Goal: Use online tool/utility: Utilize a website feature to perform a specific function

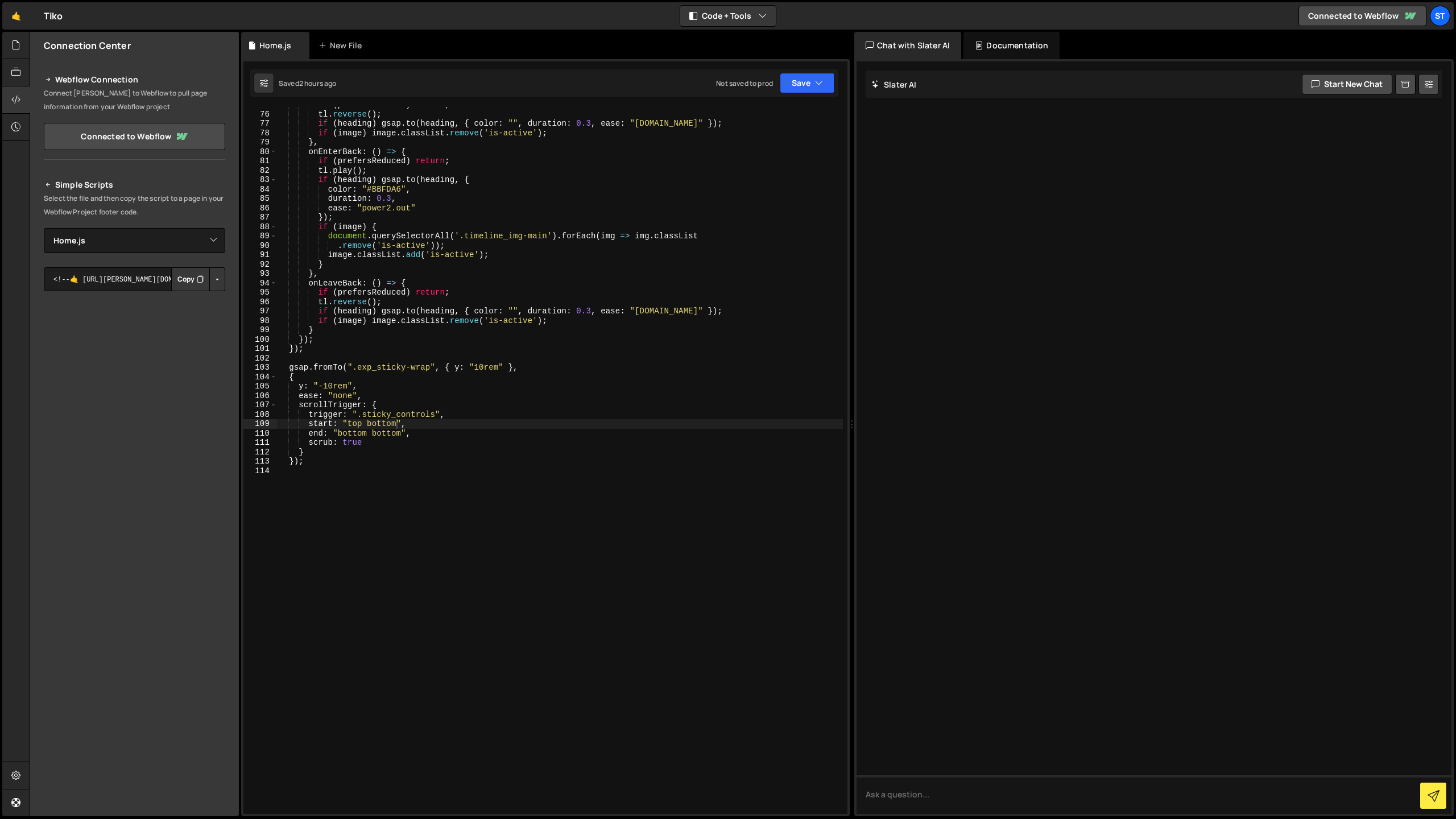
select select "48515"
type textarea "});"
click at [337, 463] on div "if ( prefersReduced ) return ; tl . reverse ( ) ; if ( heading ) gsap . to ( he…" at bounding box center [559, 463] width 566 height 725
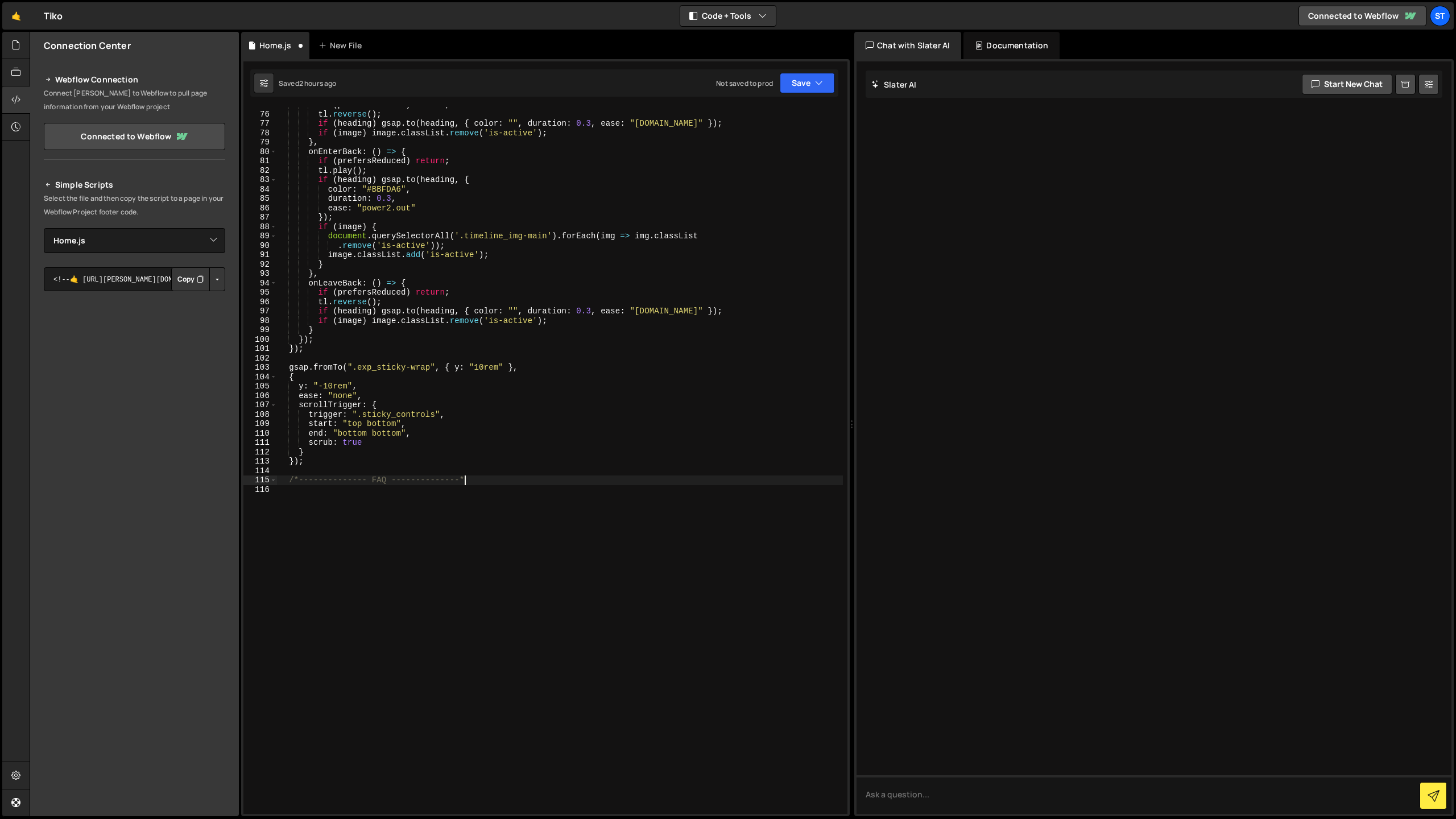
type textarea "/*-------------- FAQ --------------*/"
paste textarea "});"
type textarea "});"
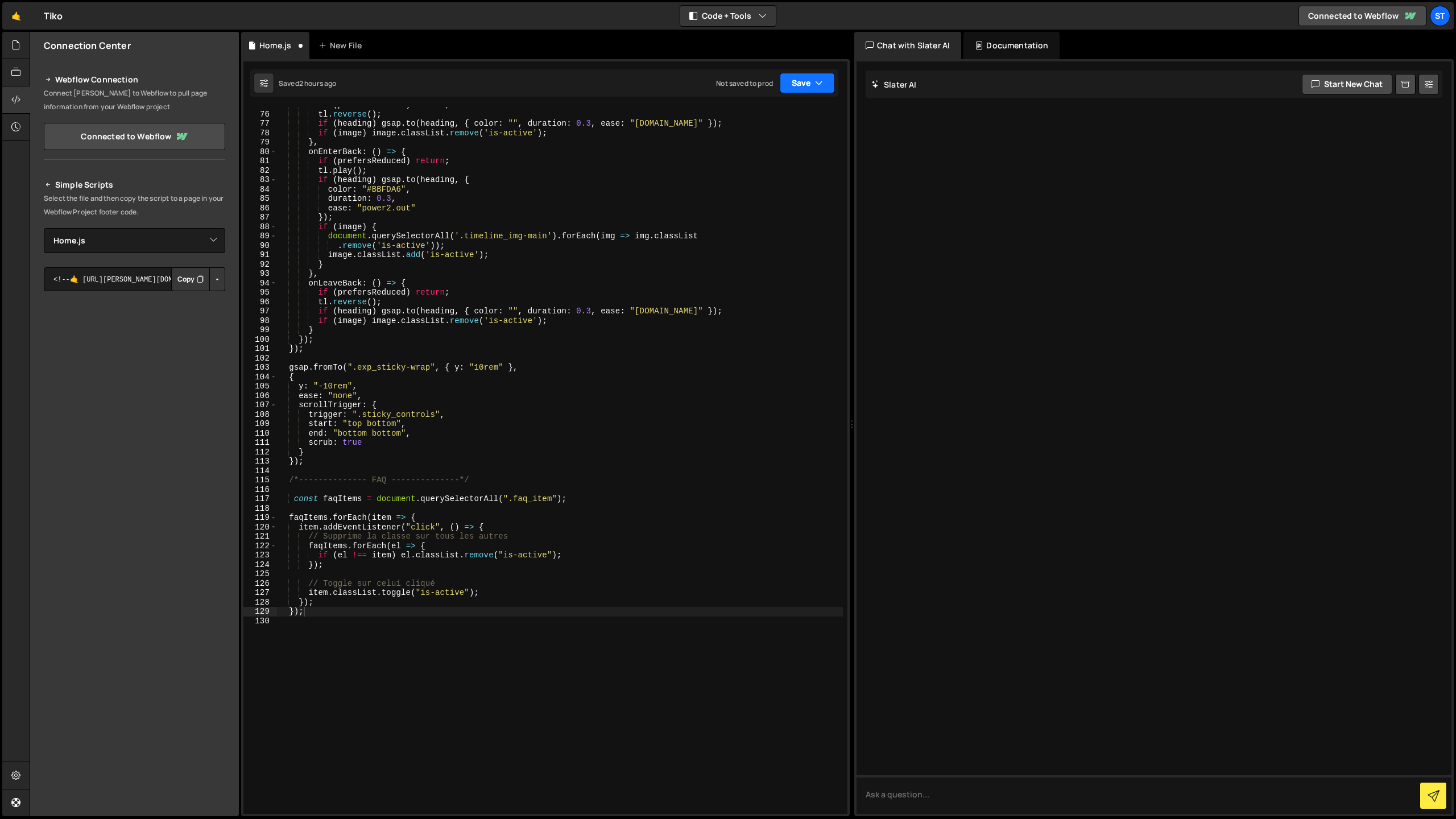
click at [816, 91] on button "Save" at bounding box center [807, 83] width 55 height 20
click at [796, 113] on div "Save to Staging S" at bounding box center [769, 111] width 119 height 12
click at [318, 618] on div "if ( prefersReduced ) return ; tl . reverse ( ) ; if ( heading ) gsap . to ( he…" at bounding box center [559, 463] width 566 height 725
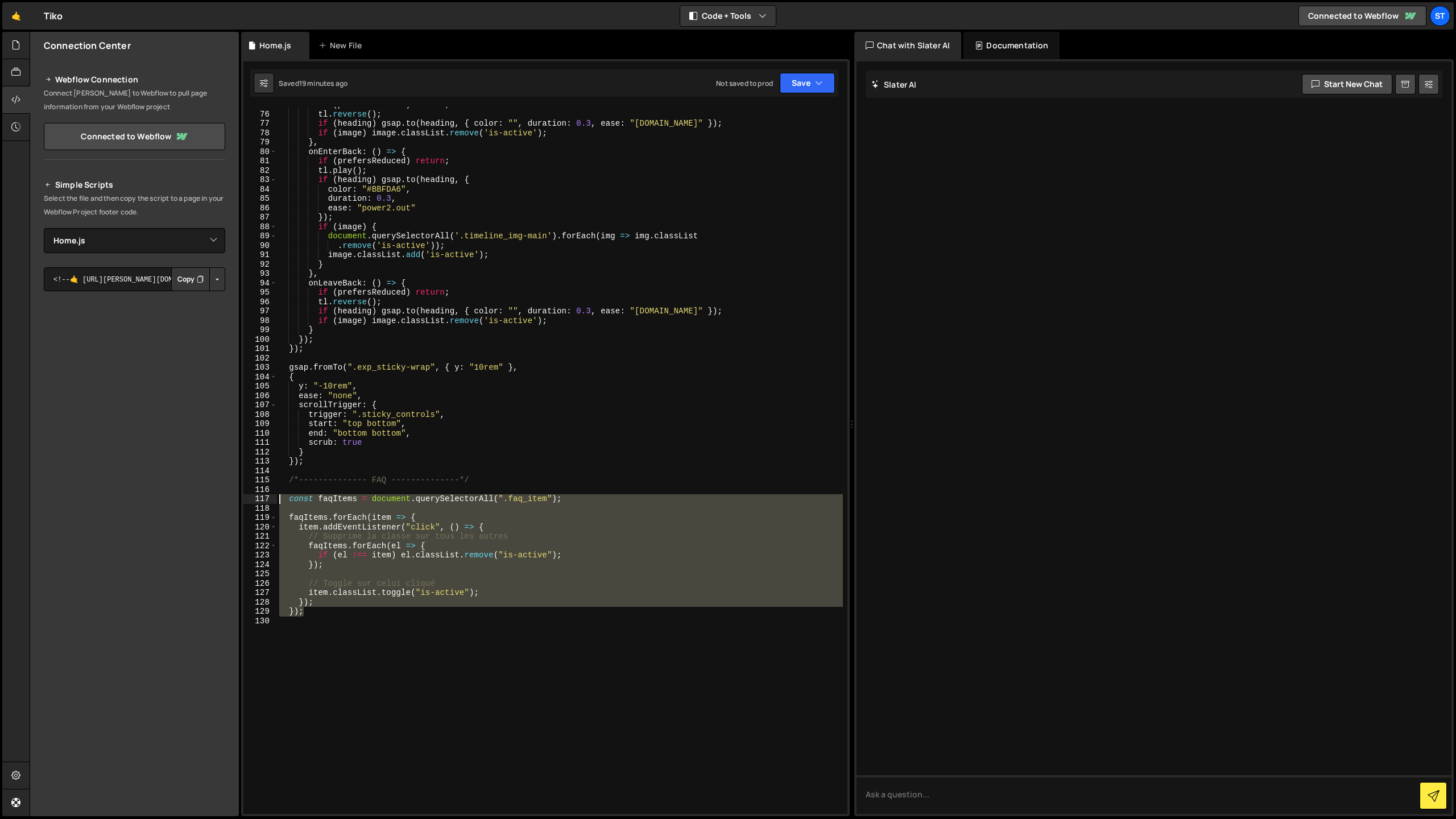
drag, startPoint x: 315, startPoint y: 615, endPoint x: 253, endPoint y: 494, distance: 136.0
click at [253, 494] on div "75 76 77 78 79 80 81 82 83 84 85 86 87 88 89 90 91 92 93 94 95 96 97 98 99 100 …" at bounding box center [545, 460] width 604 height 707
paste textarea "});"
type textarea "});"
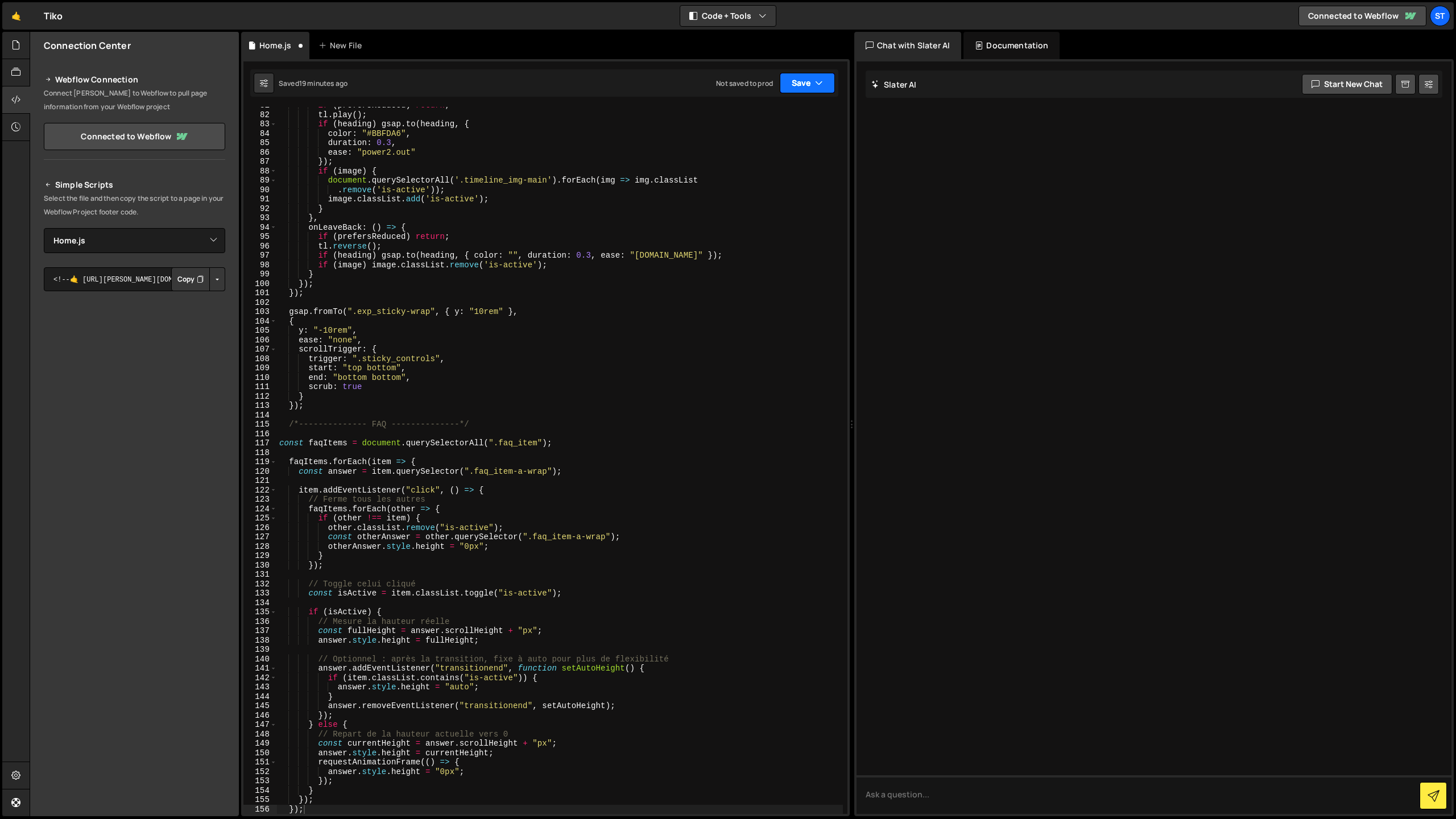
click at [815, 86] on icon "button" at bounding box center [818, 83] width 8 height 12
click at [777, 124] on div "19 minutes ago" at bounding box center [753, 123] width 47 height 10
